Goal: Find specific page/section: Find specific page/section

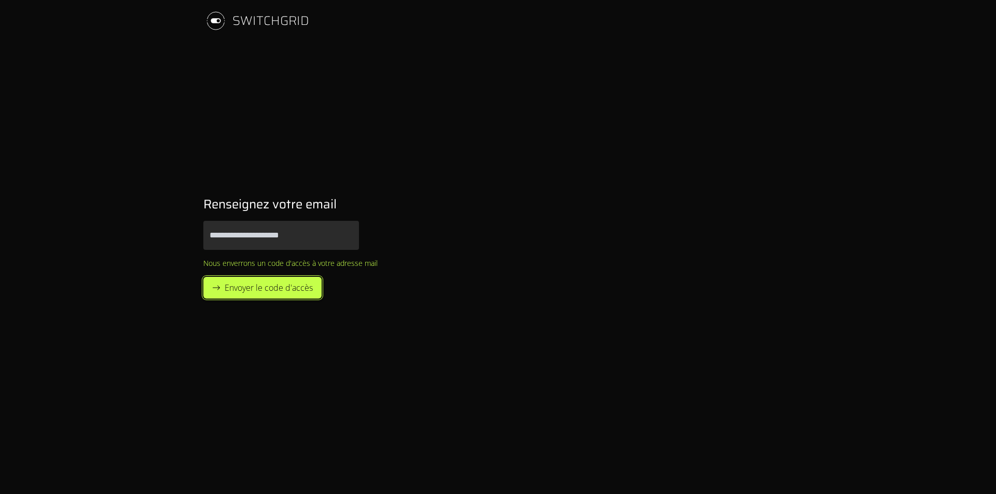
click at [275, 292] on span "Envoyer le code d'accès" at bounding box center [269, 288] width 88 height 12
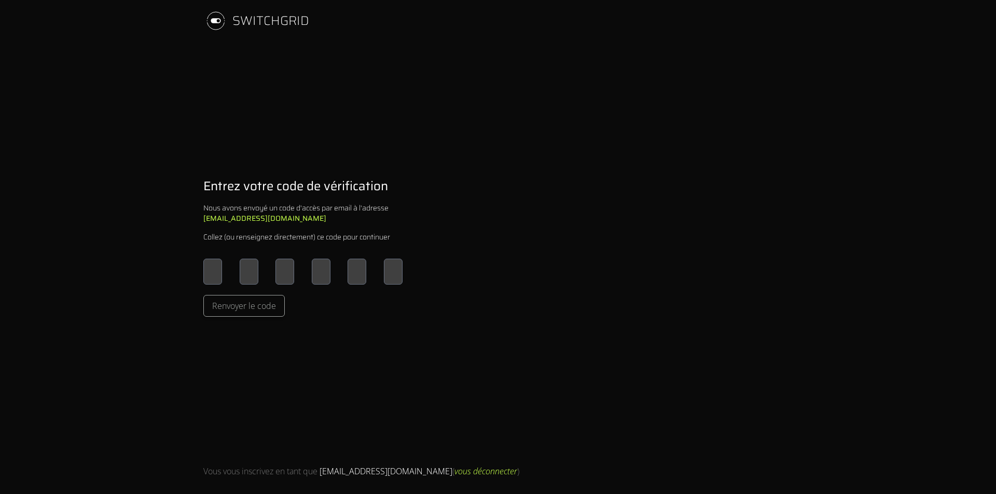
click at [215, 281] on input "Please enter OTP character 1" at bounding box center [212, 272] width 19 height 26
type input "*"
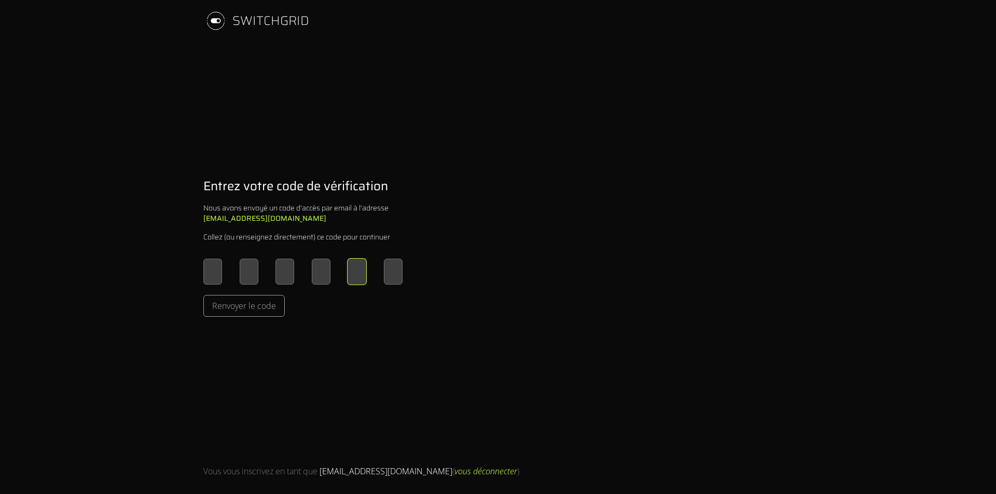
type input "*"
